Goal: Information Seeking & Learning: Learn about a topic

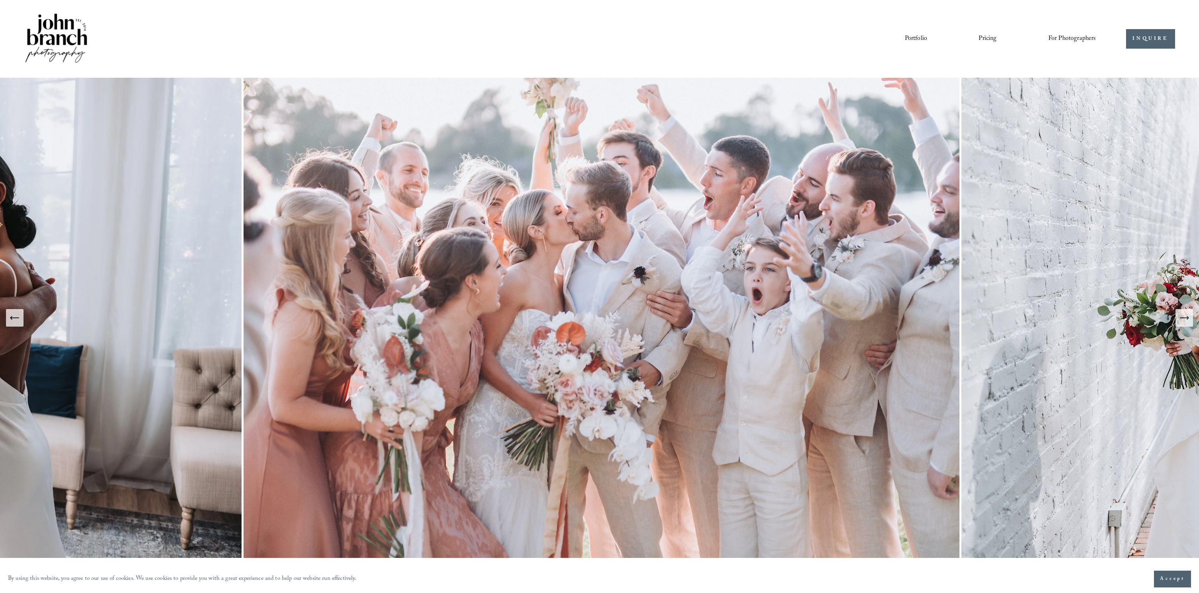
click at [22, 323] on button "Previous Slide" at bounding box center [15, 318] width 18 height 18
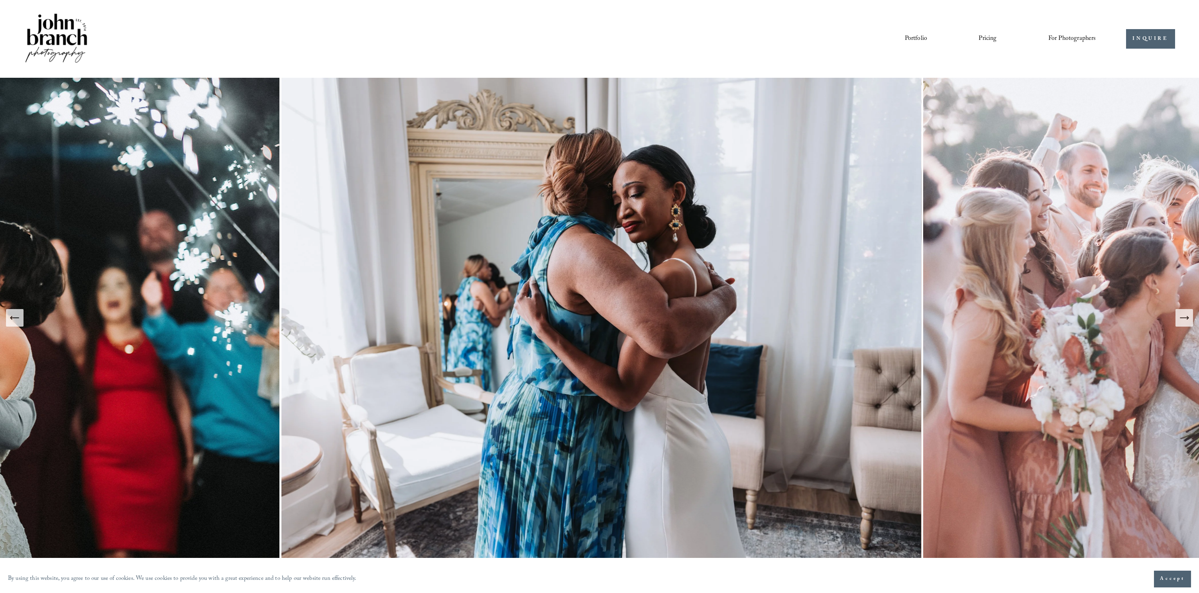
click at [22, 323] on button "Previous Slide" at bounding box center [15, 318] width 18 height 18
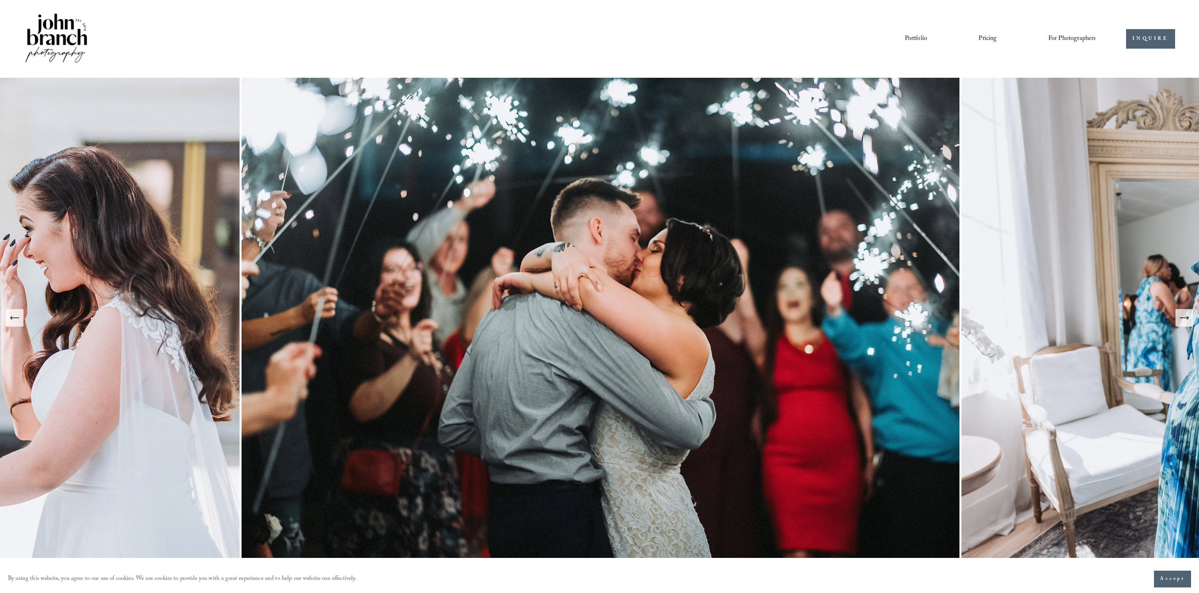
click at [22, 323] on button "Previous Slide" at bounding box center [15, 318] width 18 height 18
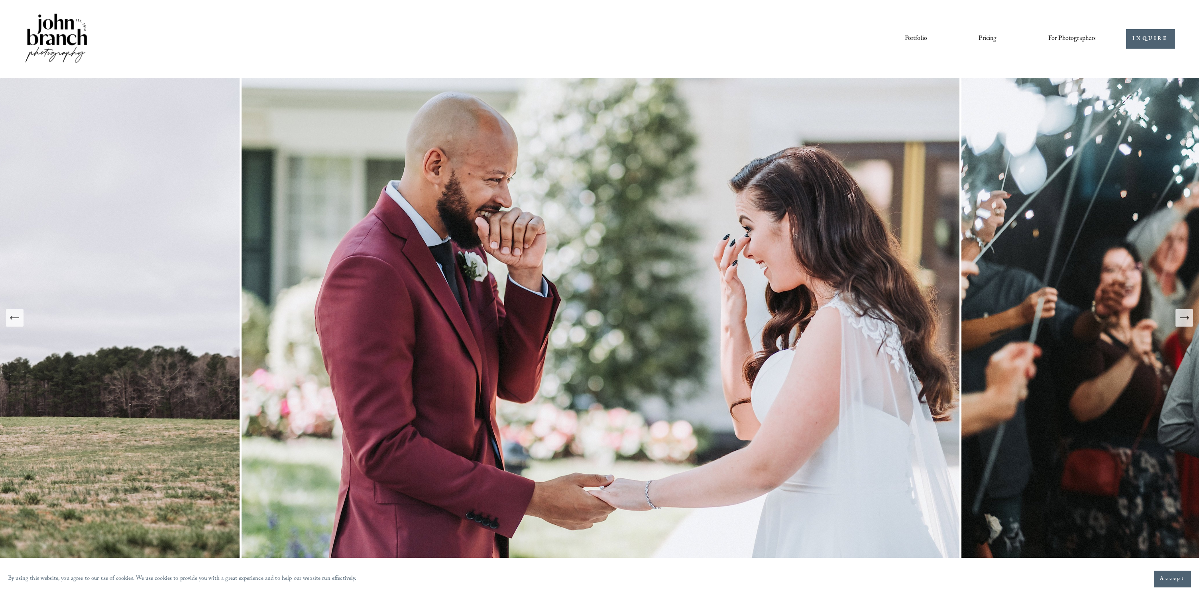
click at [983, 37] on link "Pricing" at bounding box center [988, 39] width 18 height 14
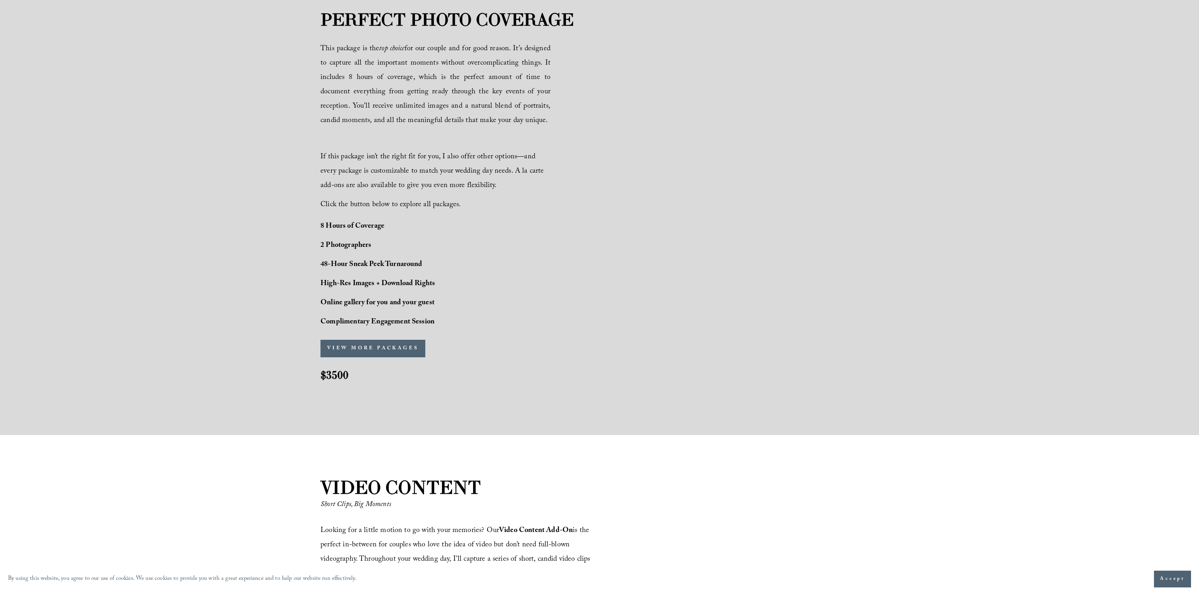
scroll to position [587, 0]
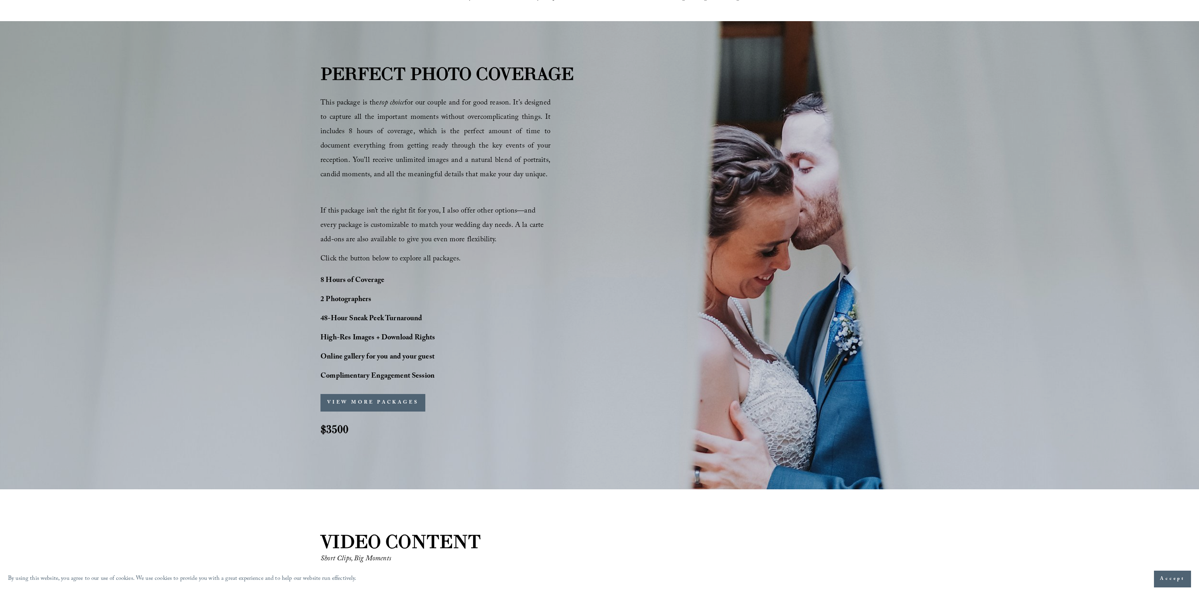
click at [376, 398] on button "VIEW MORE PACKAGES" at bounding box center [373, 403] width 105 height 18
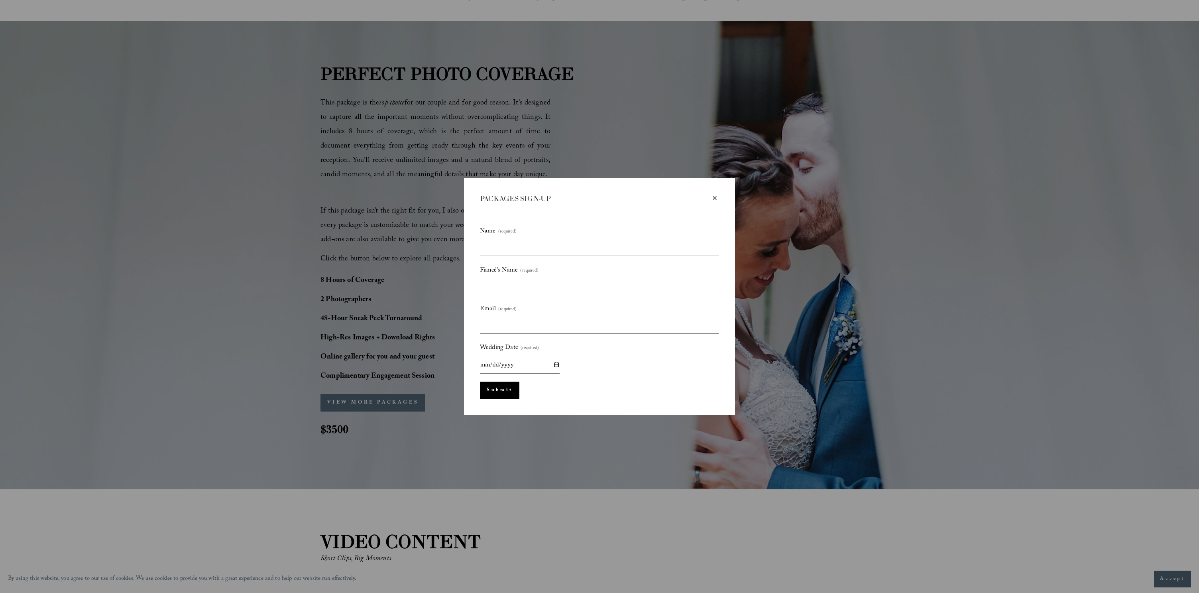
click at [720, 200] on div "× PACKAGES SIGN-UP Name (required) Fiancé's Name (required) Email (required) We…" at bounding box center [599, 296] width 271 height 237
click at [711, 196] on div "×" at bounding box center [714, 198] width 9 height 9
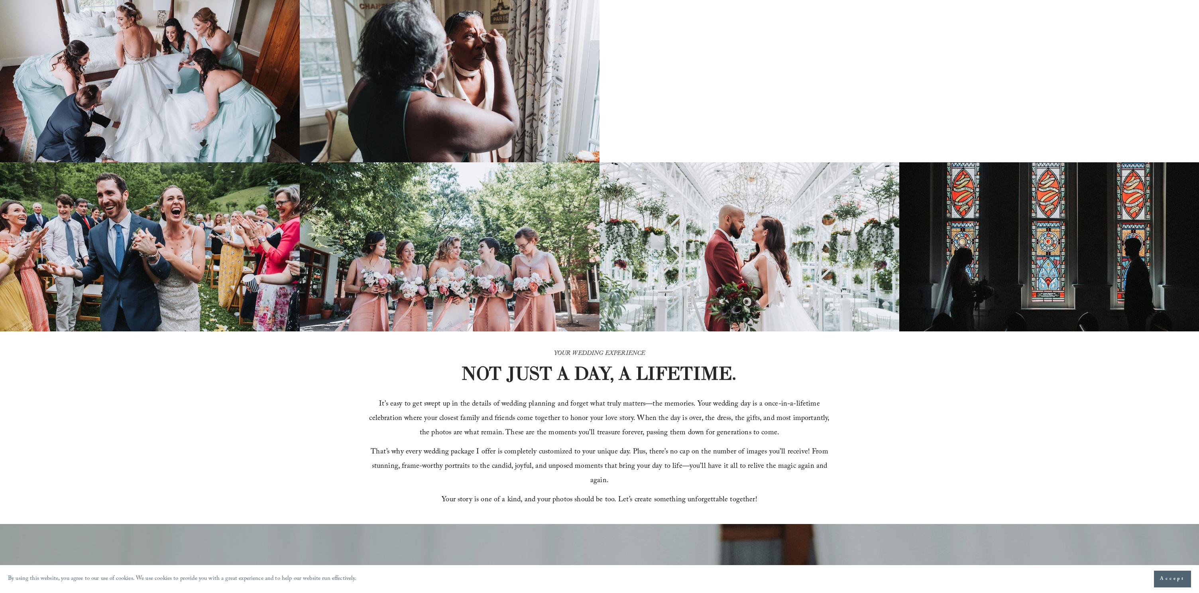
scroll to position [0, 0]
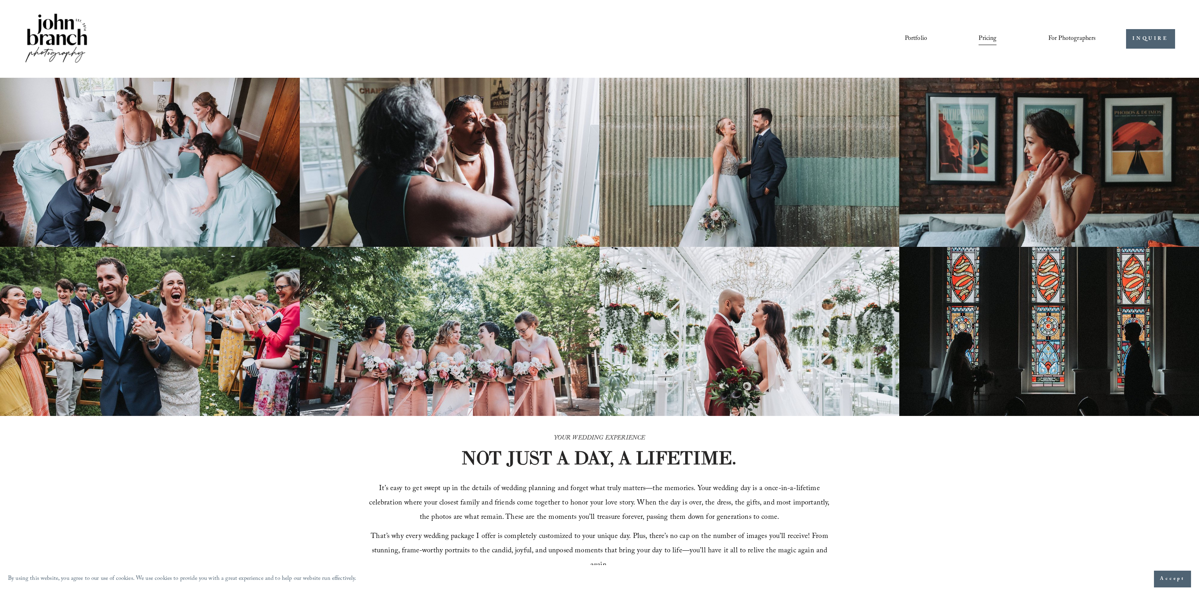
click at [58, 26] on img at bounding box center [56, 39] width 65 height 54
